Goal: Ask a question: Seek information or help from site administrators or community

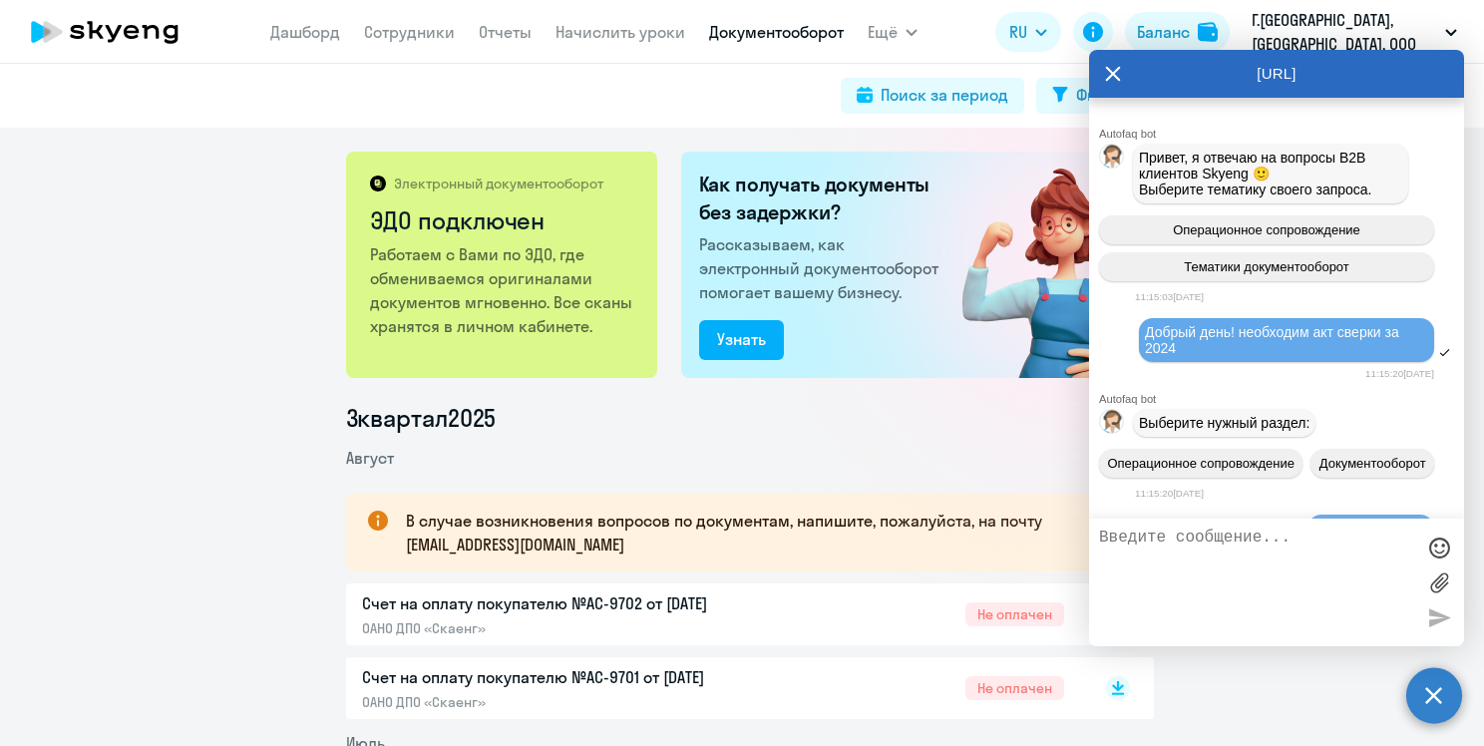
scroll to position [4683, 0]
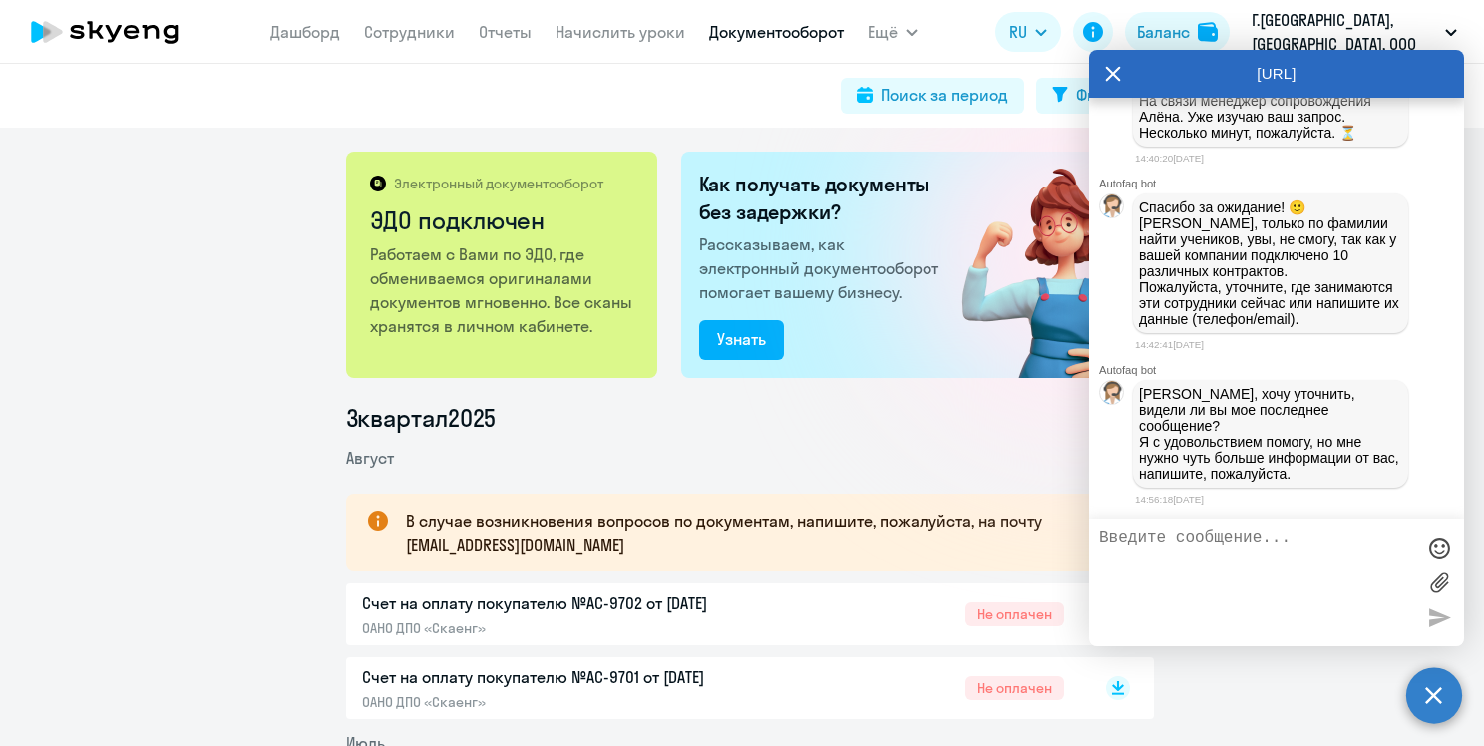
click at [1241, 548] on textarea at bounding box center [1256, 583] width 315 height 108
type textarea "А давайте мы всех в 1 перрекинем просто"
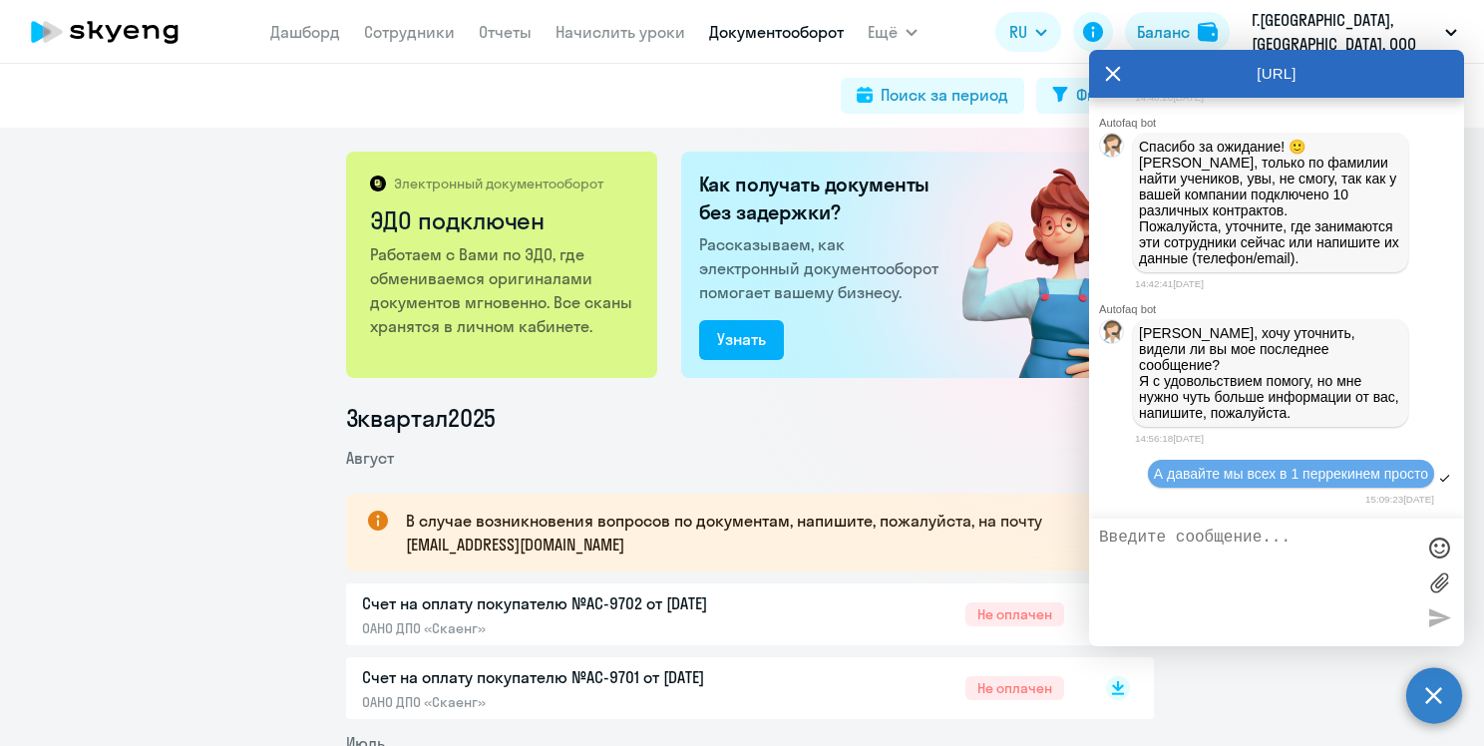
scroll to position [4762, 0]
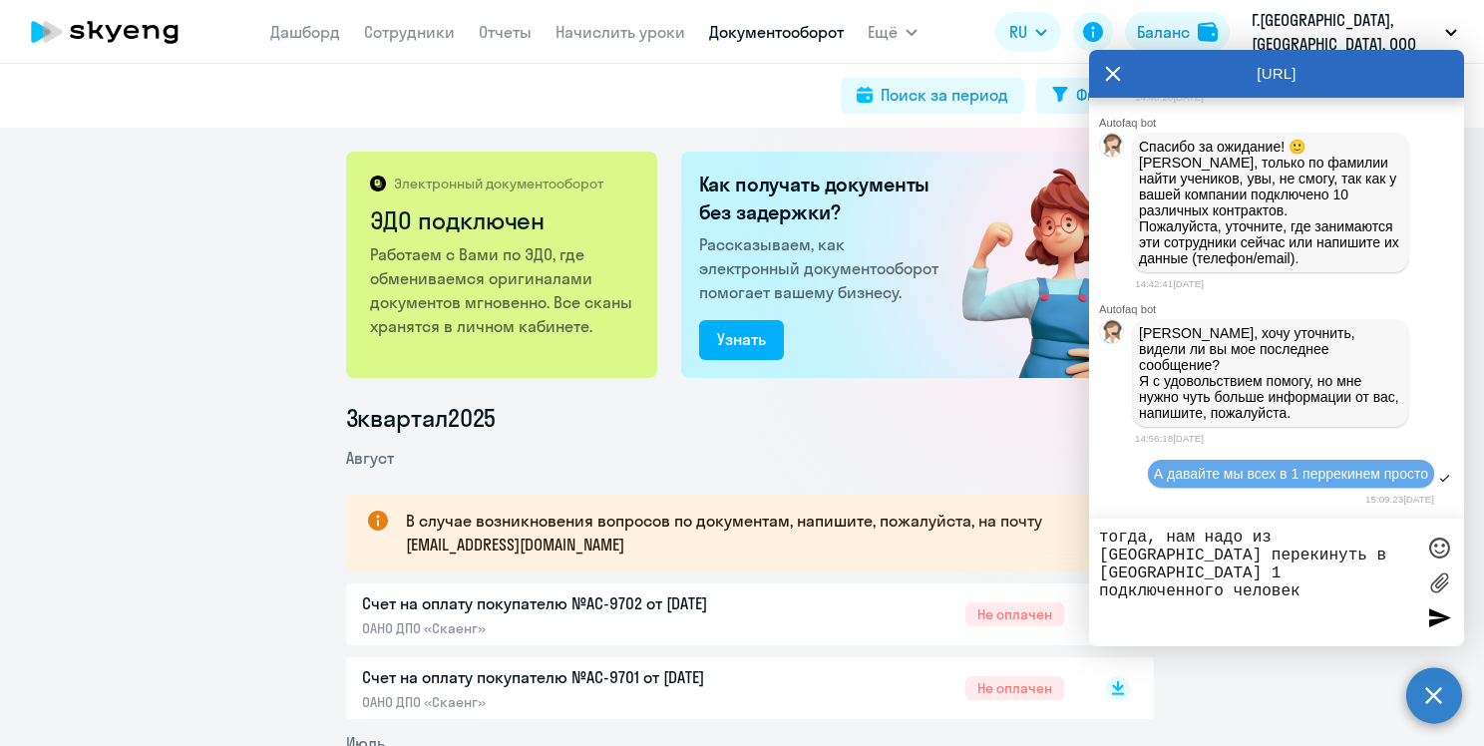
type textarea "тогда, нам надо из [GEOGRAPHIC_DATA] перекинуть в [GEOGRAPHIC_DATA] 1 подключен…"
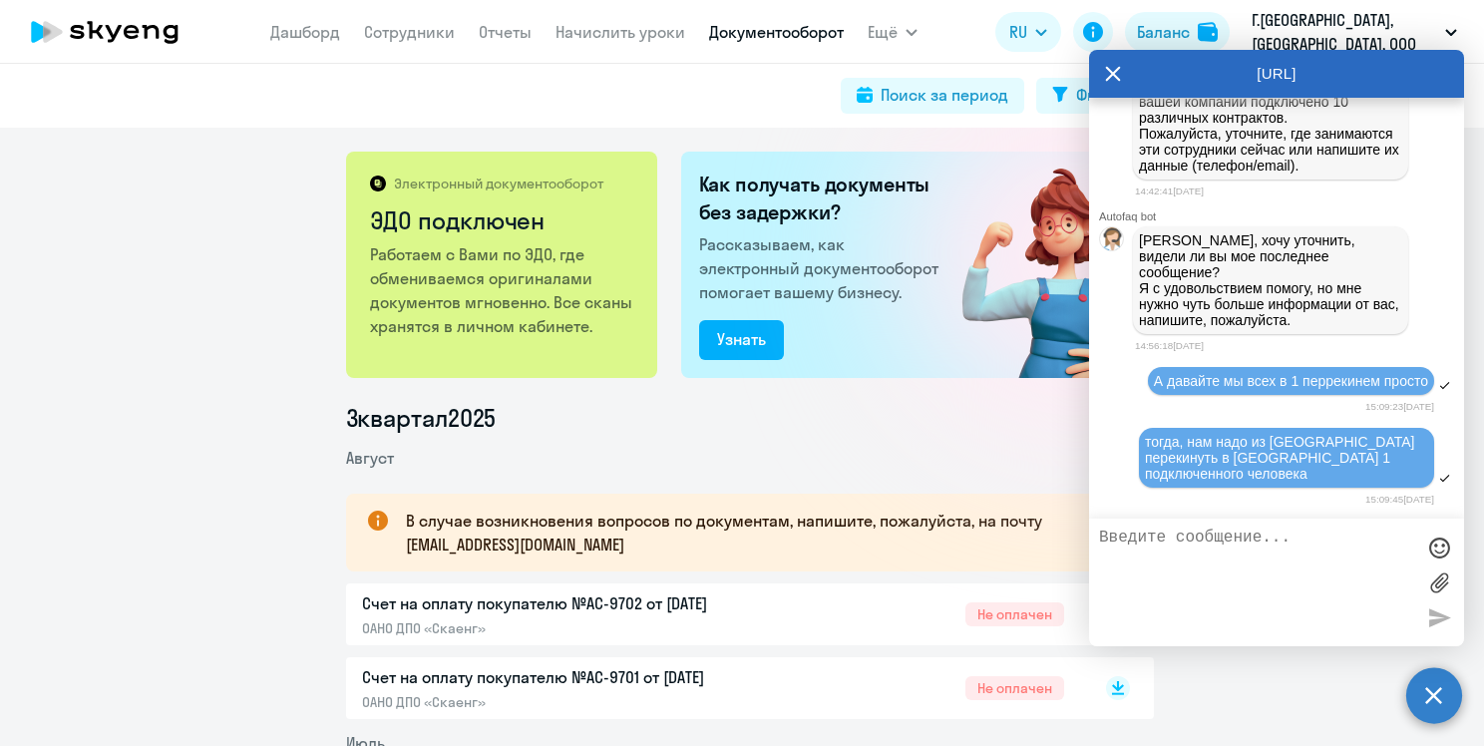
scroll to position [4858, 0]
type textarea "а все остальные закрыть"
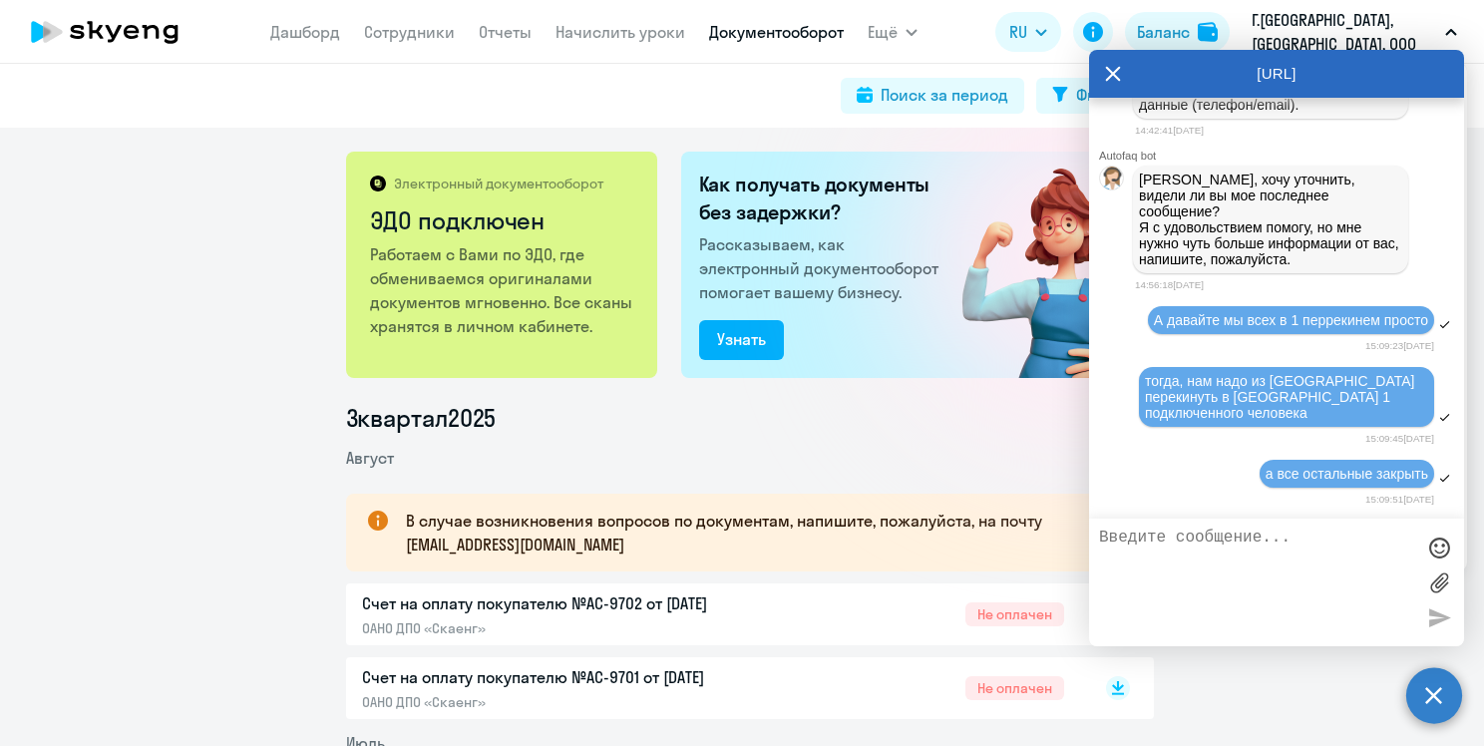
scroll to position [4919, 0]
click at [943, 421] on li "3 квартал 2025" at bounding box center [750, 418] width 808 height 32
click at [1348, 90] on div "[URL]" at bounding box center [1276, 74] width 375 height 48
click at [1389, 26] on p "Г.[GEOGRAPHIC_DATA], [GEOGRAPHIC_DATA], ООО" at bounding box center [1345, 32] width 186 height 48
click at [1459, 30] on button "Г.[GEOGRAPHIC_DATA], [GEOGRAPHIC_DATA], ООО" at bounding box center [1354, 32] width 225 height 48
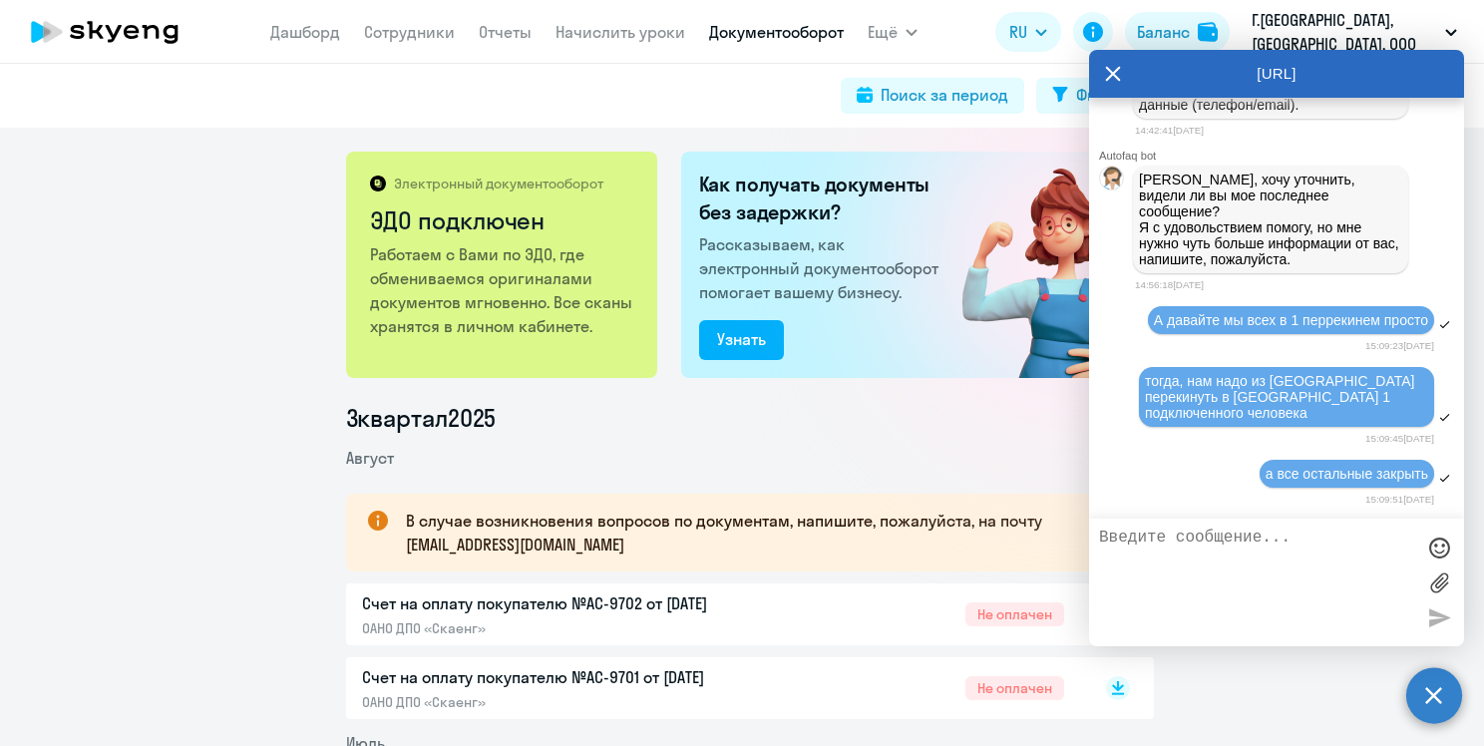
click at [1116, 70] on icon at bounding box center [1113, 73] width 15 height 15
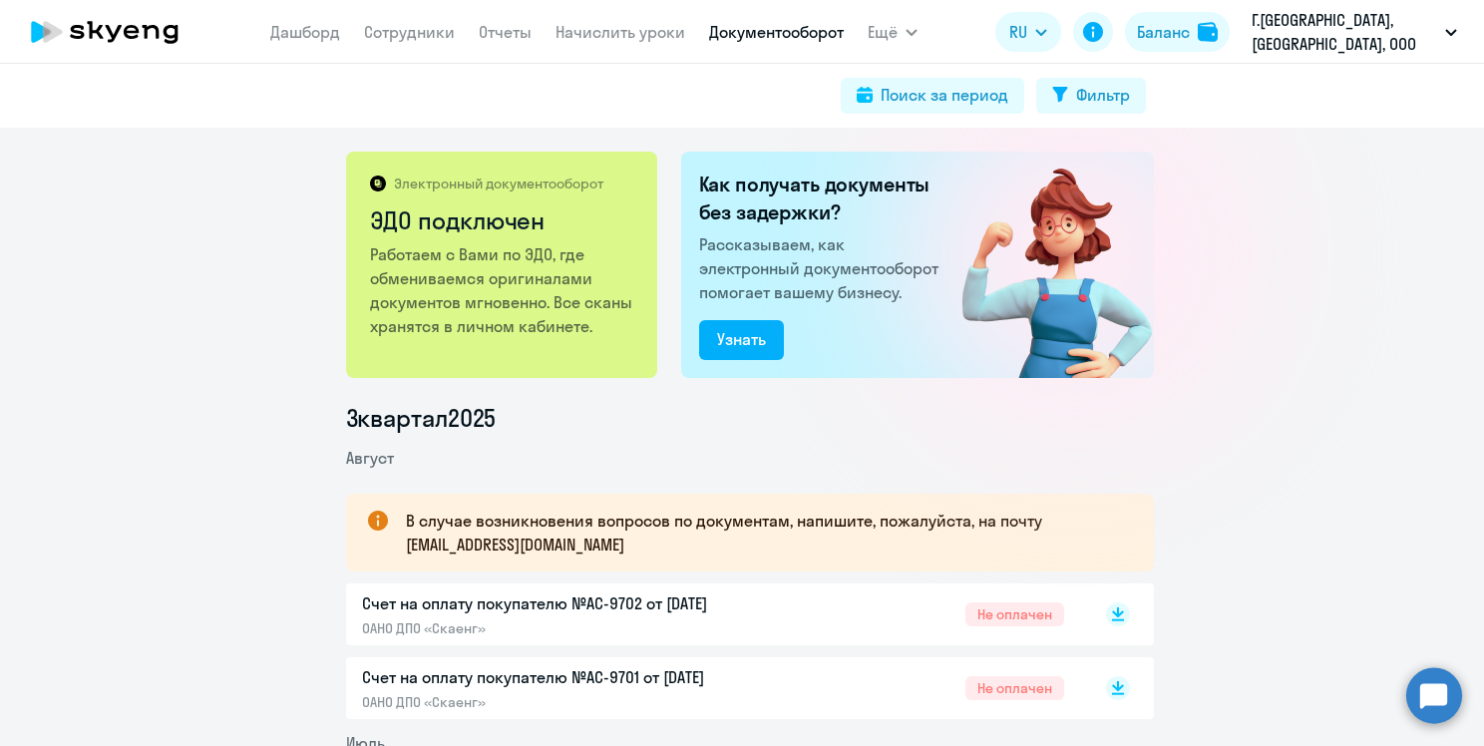
click at [1407, 40] on p "Г.[GEOGRAPHIC_DATA], [GEOGRAPHIC_DATA], ООО" at bounding box center [1345, 32] width 186 height 48
click at [1407, 39] on p "Г.[GEOGRAPHIC_DATA], [GEOGRAPHIC_DATA], ООО" at bounding box center [1345, 32] width 186 height 48
click at [1131, 430] on li "3 квартал 2025" at bounding box center [750, 418] width 808 height 32
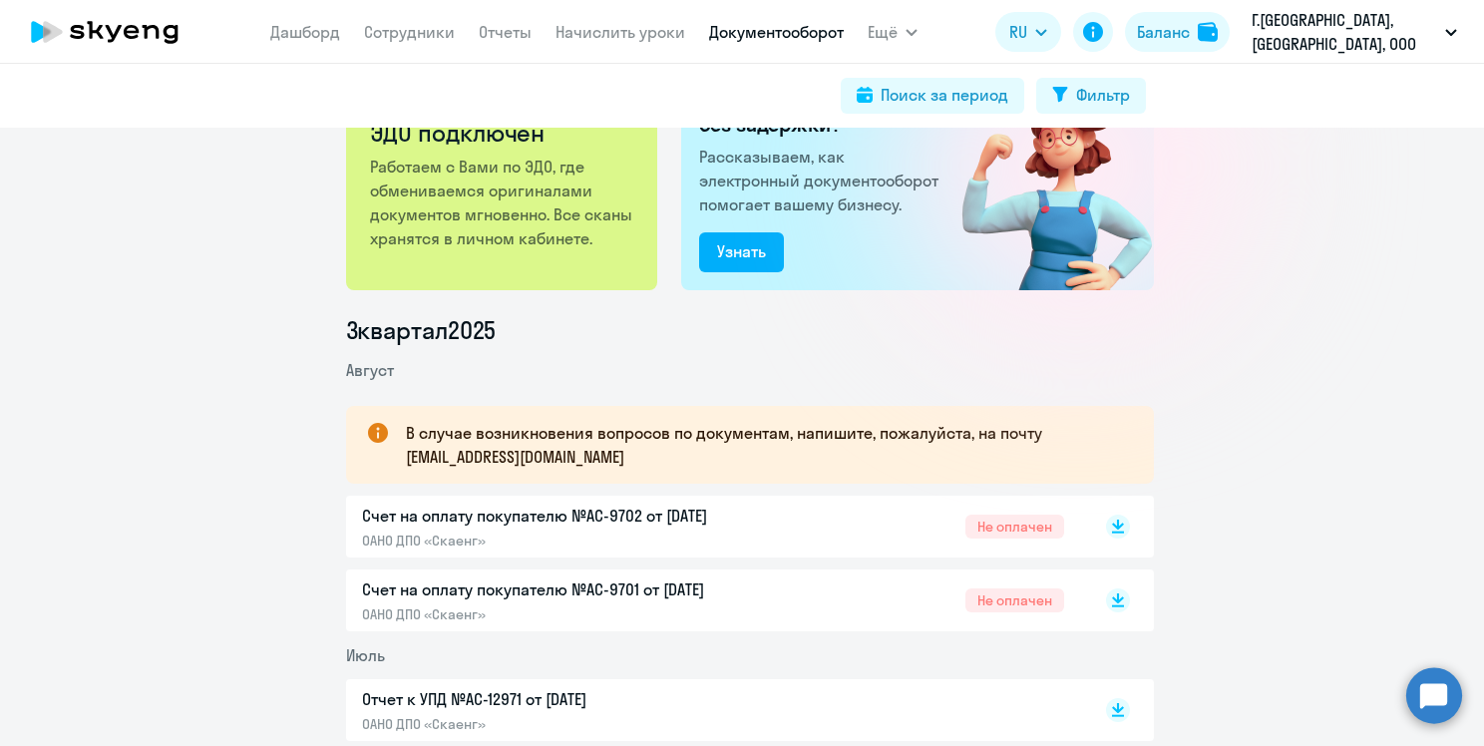
scroll to position [0, 0]
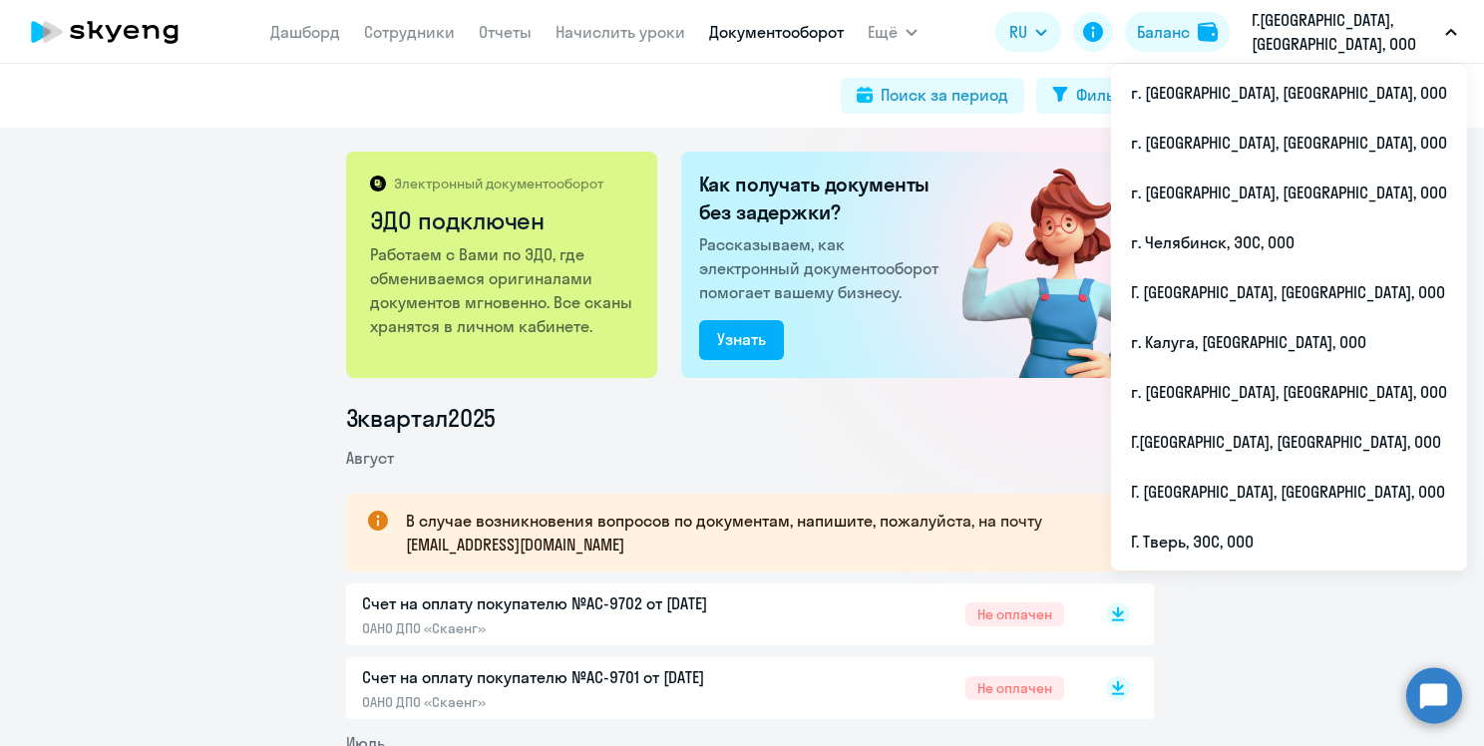
click at [1410, 22] on p "Г.[GEOGRAPHIC_DATA], [GEOGRAPHIC_DATA], ООО" at bounding box center [1345, 32] width 186 height 48
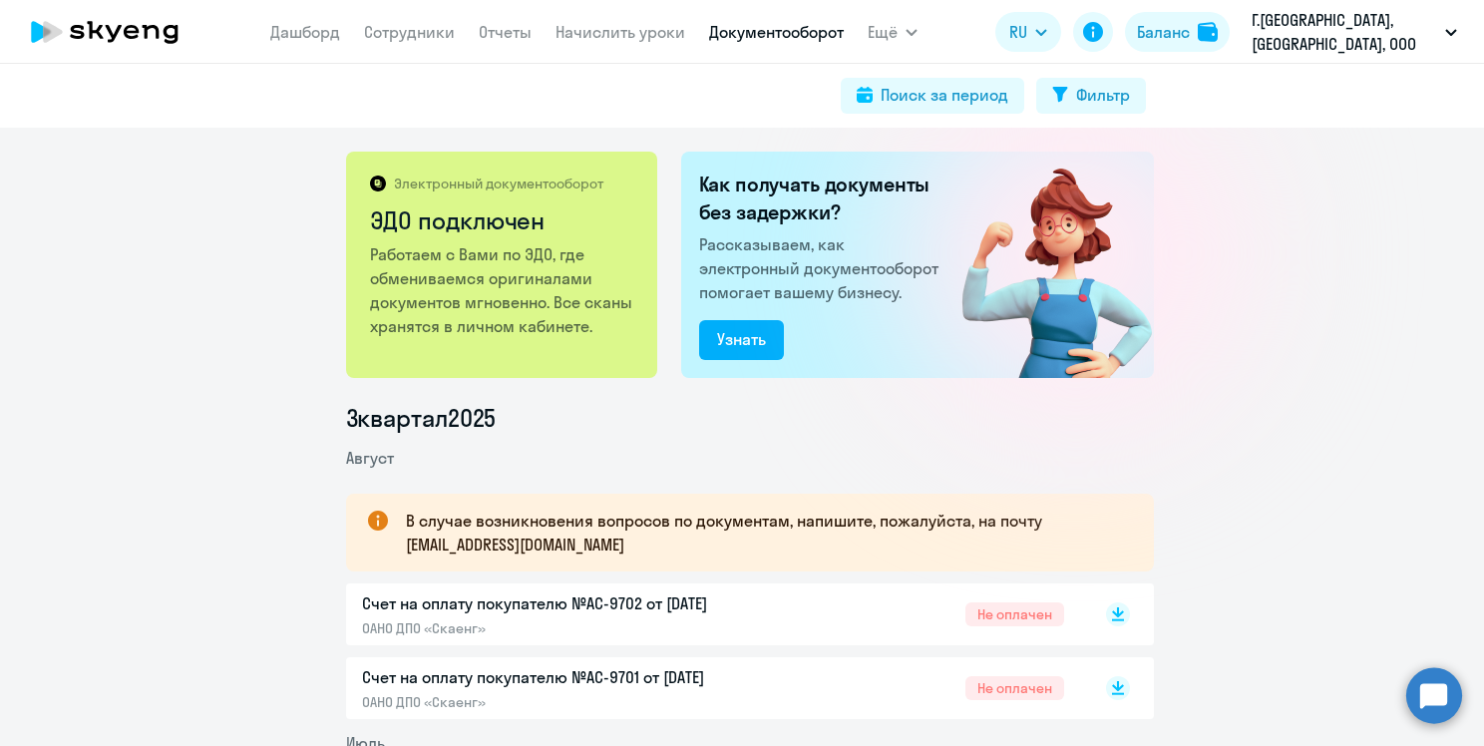
click at [1441, 35] on button "Г.[GEOGRAPHIC_DATA], [GEOGRAPHIC_DATA], ООО" at bounding box center [1354, 32] width 225 height 48
click at [1429, 707] on circle at bounding box center [1434, 695] width 56 height 56
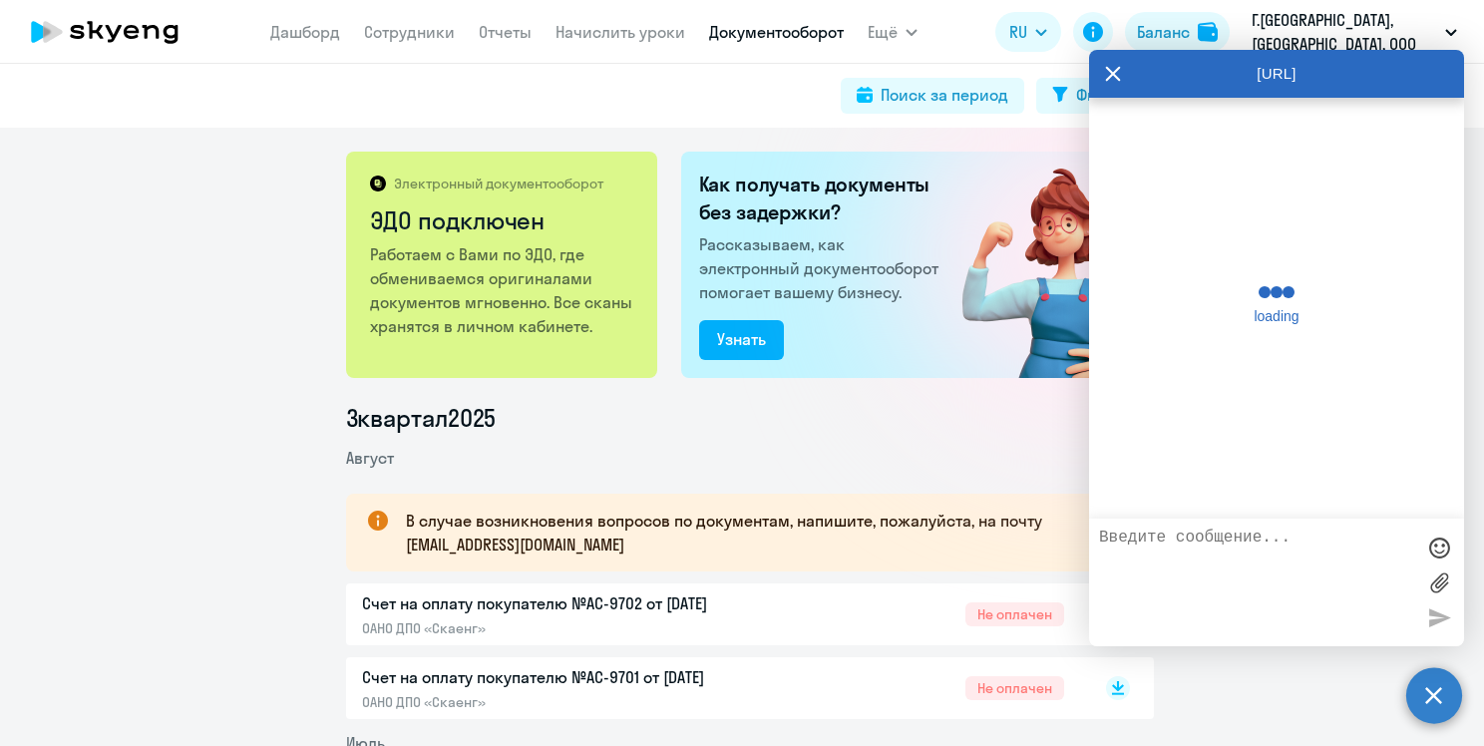
scroll to position [4911, 0]
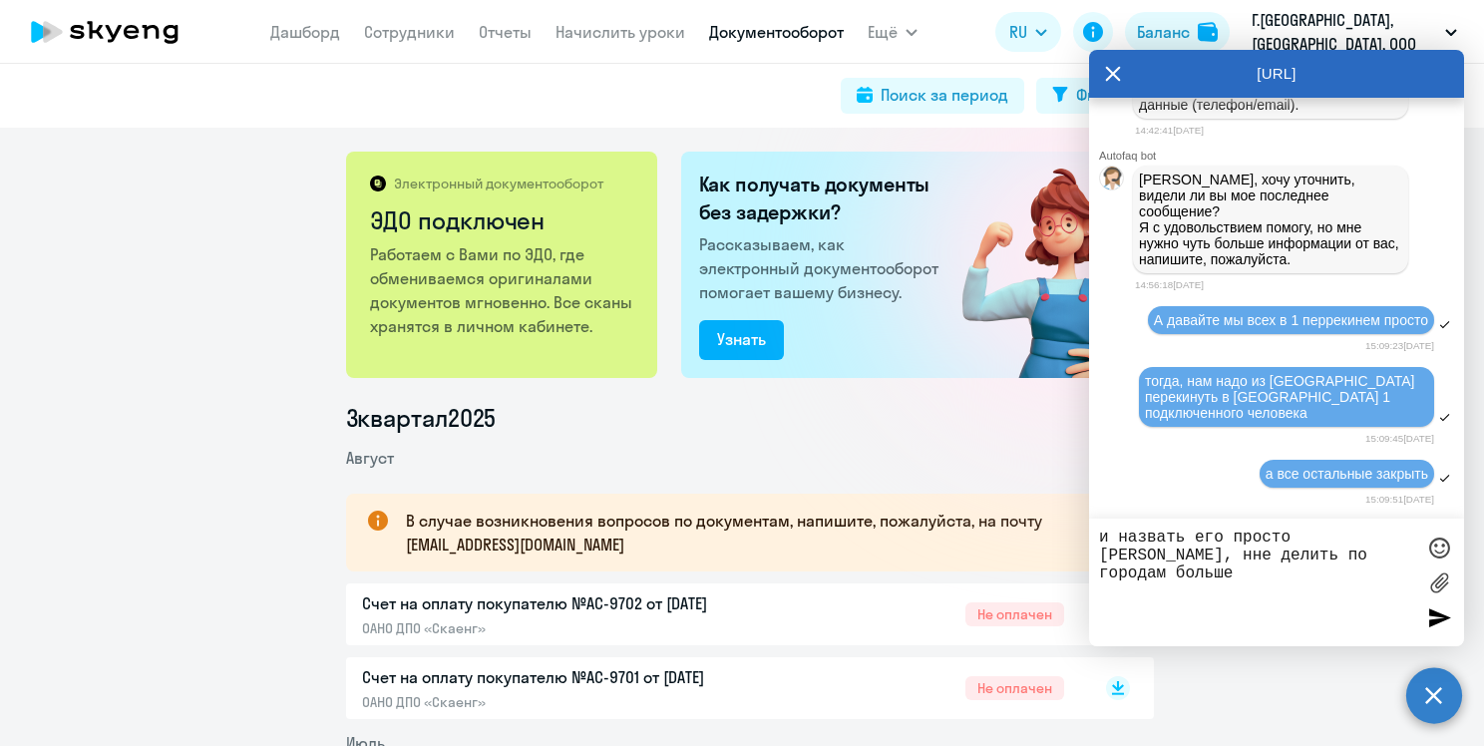
click at [1232, 588] on textarea "и назвать его просто [PERSON_NAME], нне делить по городам больше" at bounding box center [1256, 583] width 315 height 108
click at [1371, 558] on textarea "и назвать его просто [PERSON_NAME], нне делить по городам больше" at bounding box center [1256, 583] width 315 height 108
click at [1365, 539] on textarea "и назвать его просто [PERSON_NAME], нне делить по городам больше" at bounding box center [1256, 583] width 315 height 108
type textarea "и назвать его просто ЭОС, не делить по городам больше"
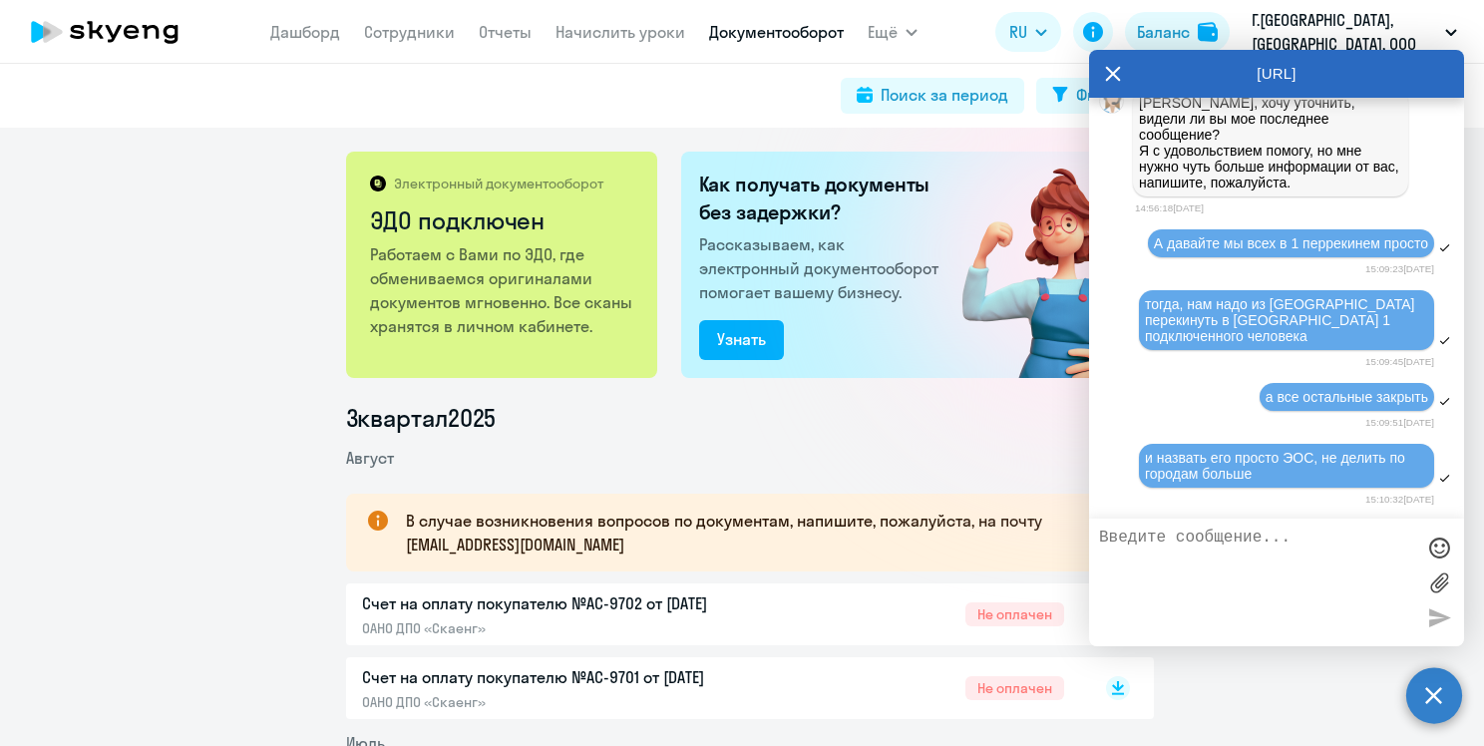
click at [957, 425] on li "3 квартал 2025" at bounding box center [750, 418] width 808 height 32
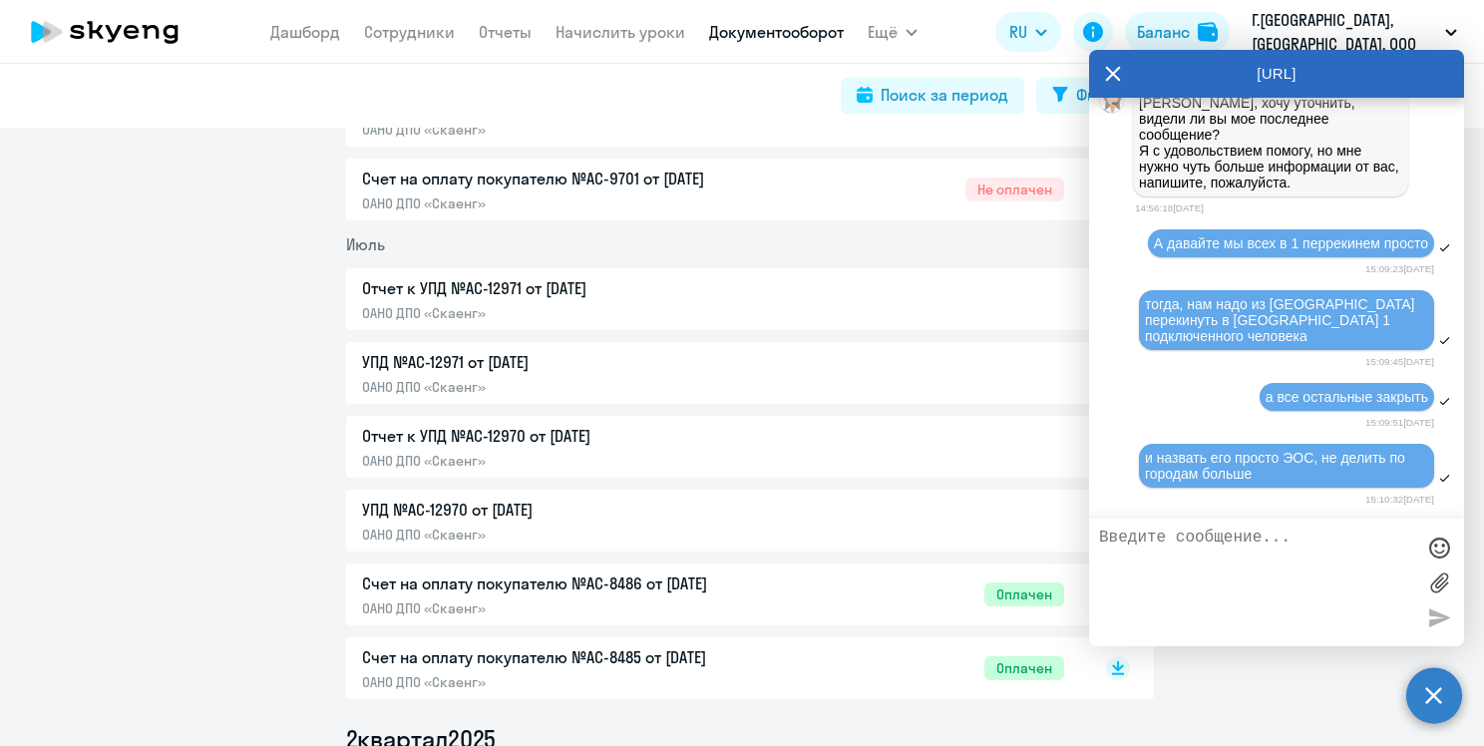
scroll to position [0, 0]
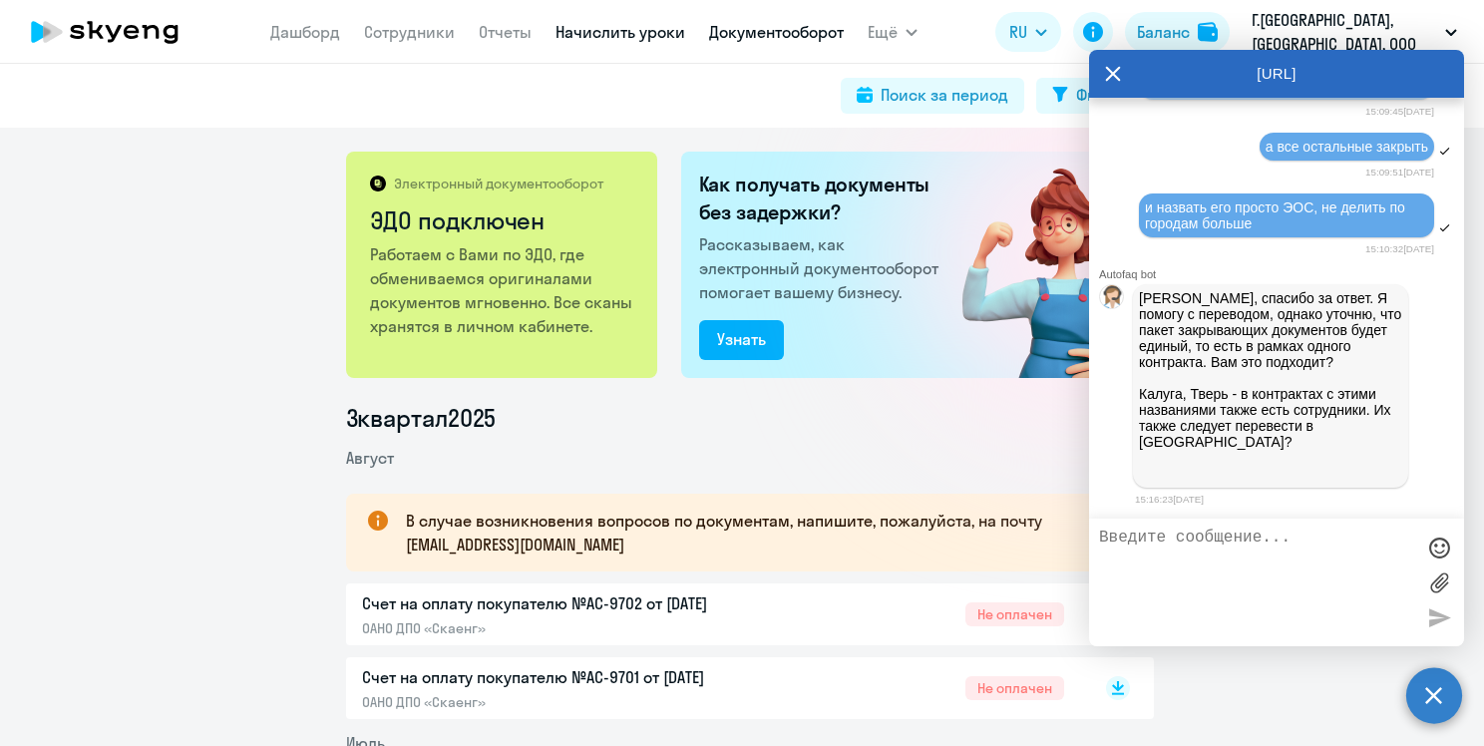
scroll to position [5259, 0]
click at [1168, 539] on textarea at bounding box center [1256, 583] width 315 height 108
type textarea "G"
click at [1260, 539] on textarea "По документам- дп" at bounding box center [1256, 583] width 315 height 108
type textarea "По документам- да, вы же все равно отчет направляете с фамилиями"
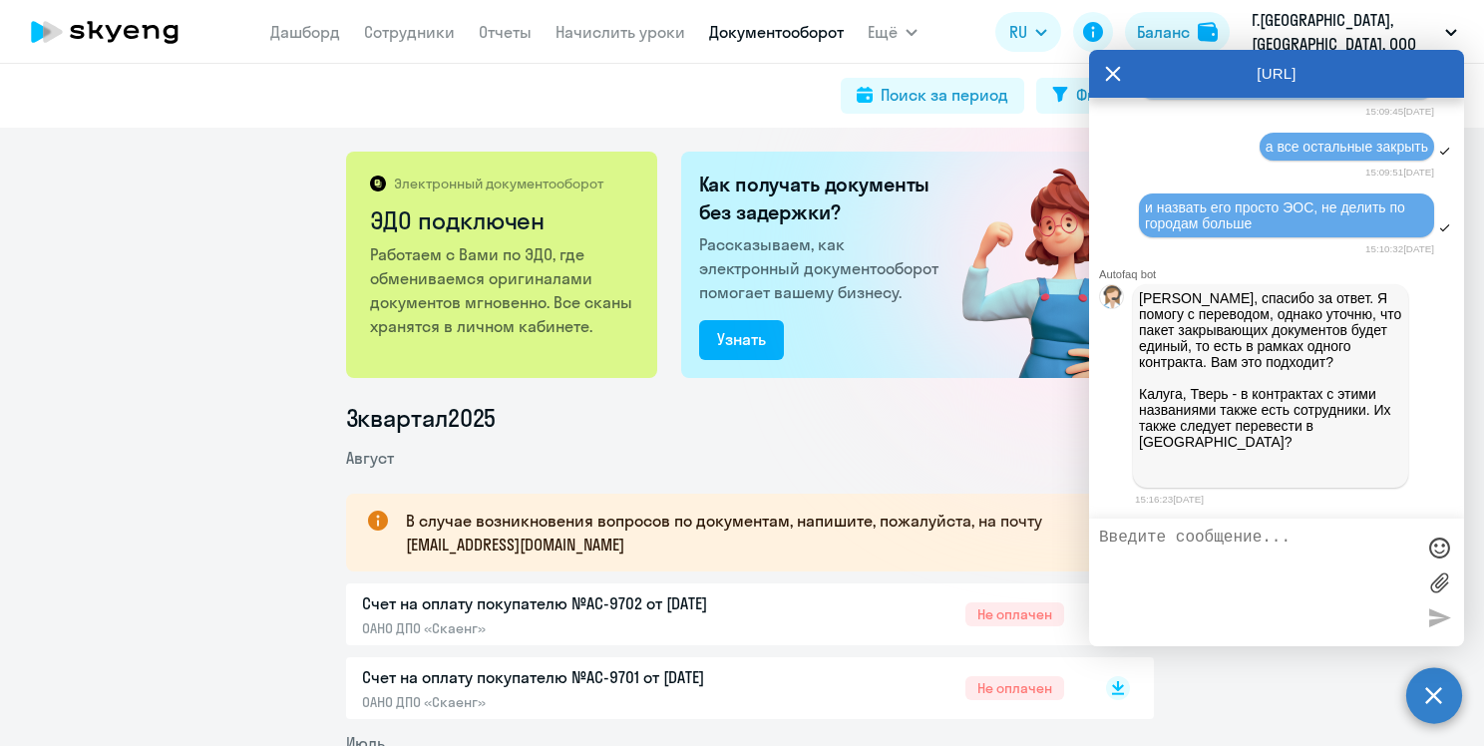
scroll to position [5338, 0]
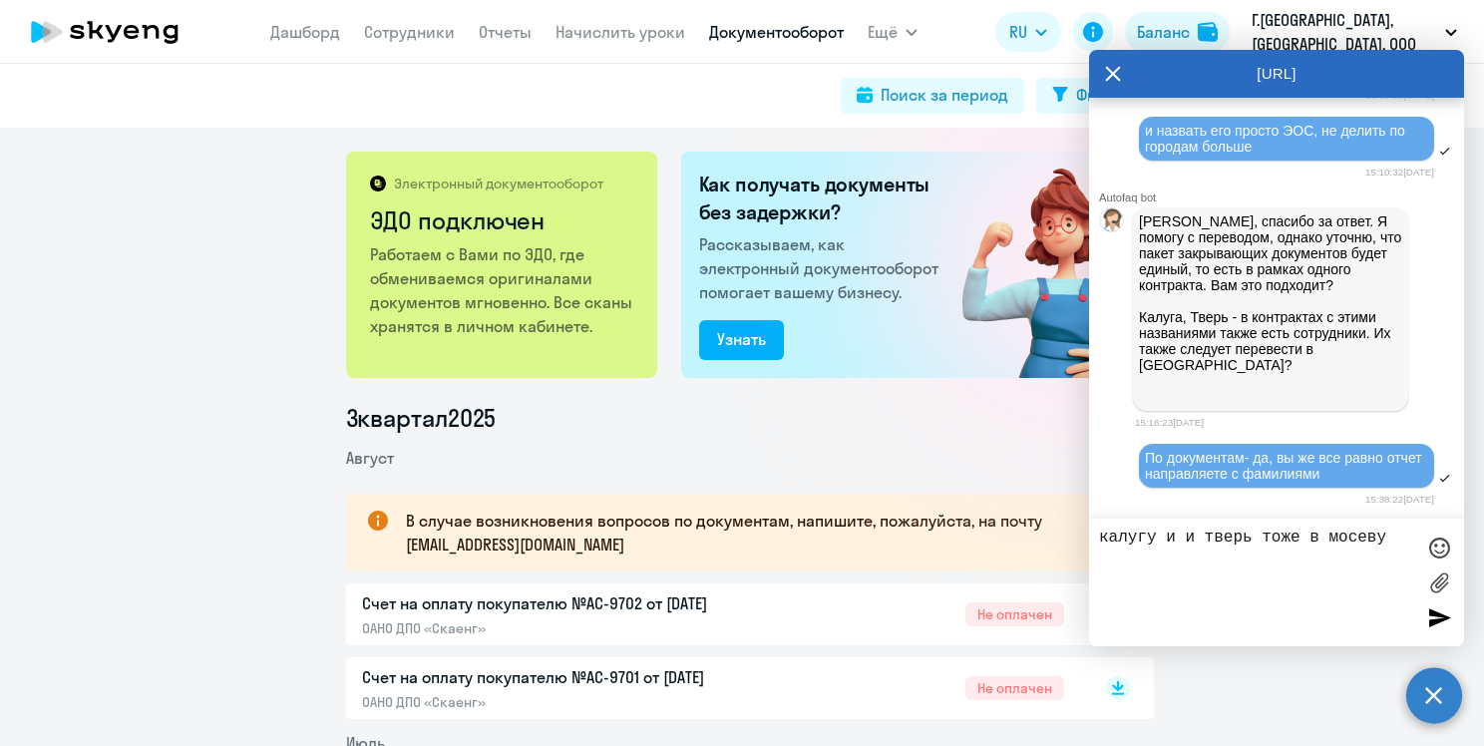
type textarea "калугу и и тверь тоже в мосеву"
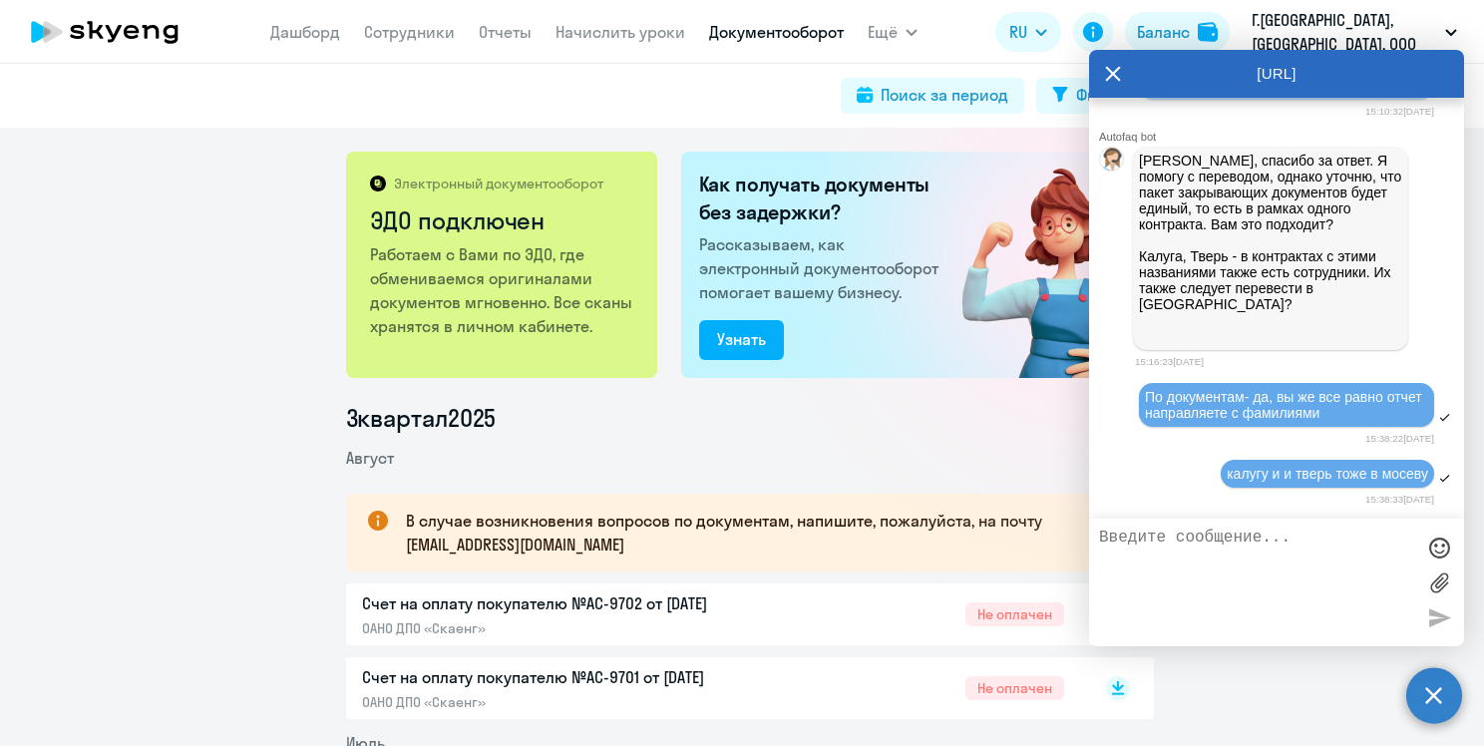
click at [1215, 537] on textarea at bounding box center [1256, 583] width 315 height 108
type textarea "[GEOGRAPHIC_DATA]"
